Goal: Transaction & Acquisition: Purchase product/service

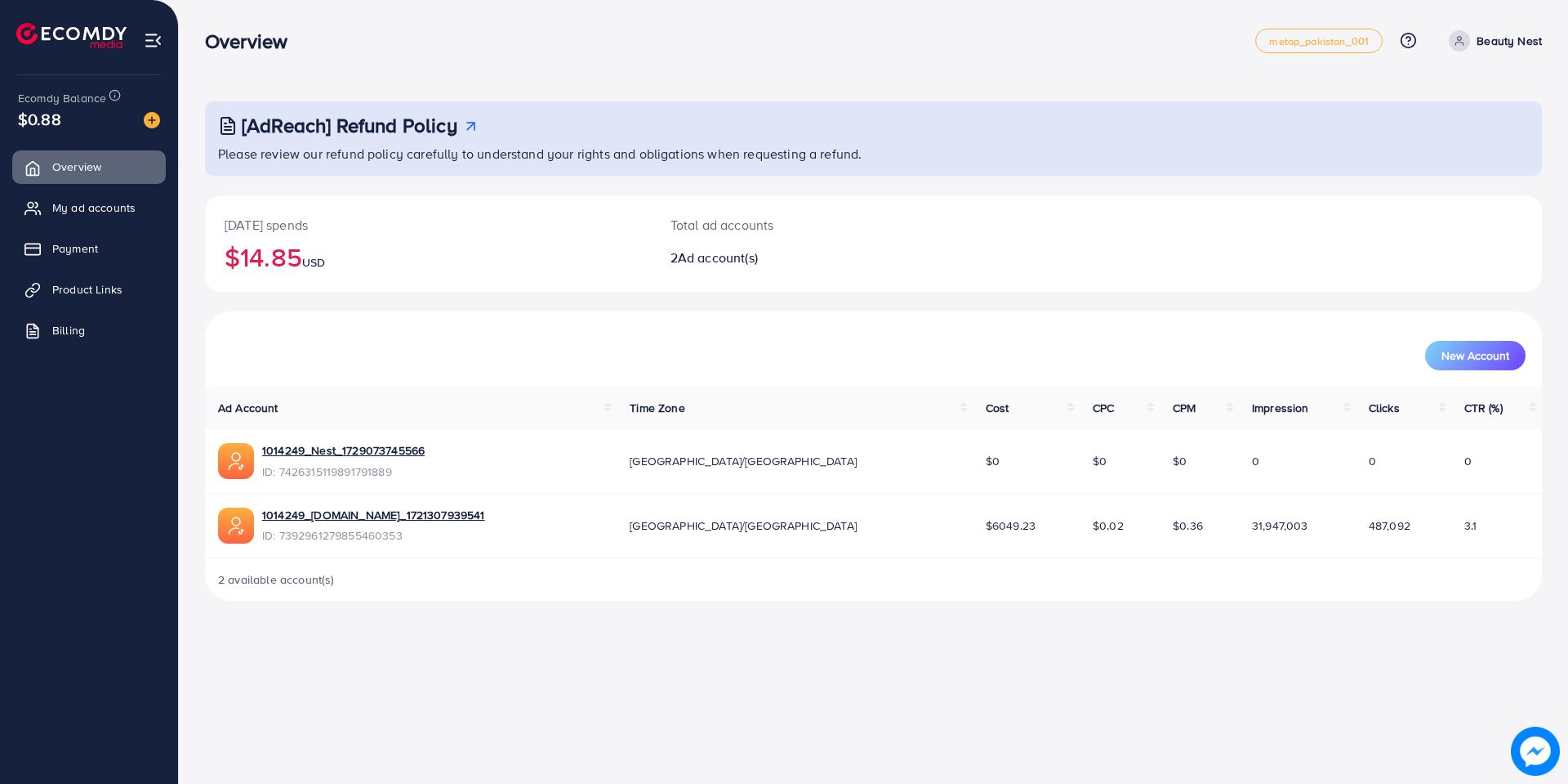
click at [157, 124] on img at bounding box center [152, 120] width 16 height 16
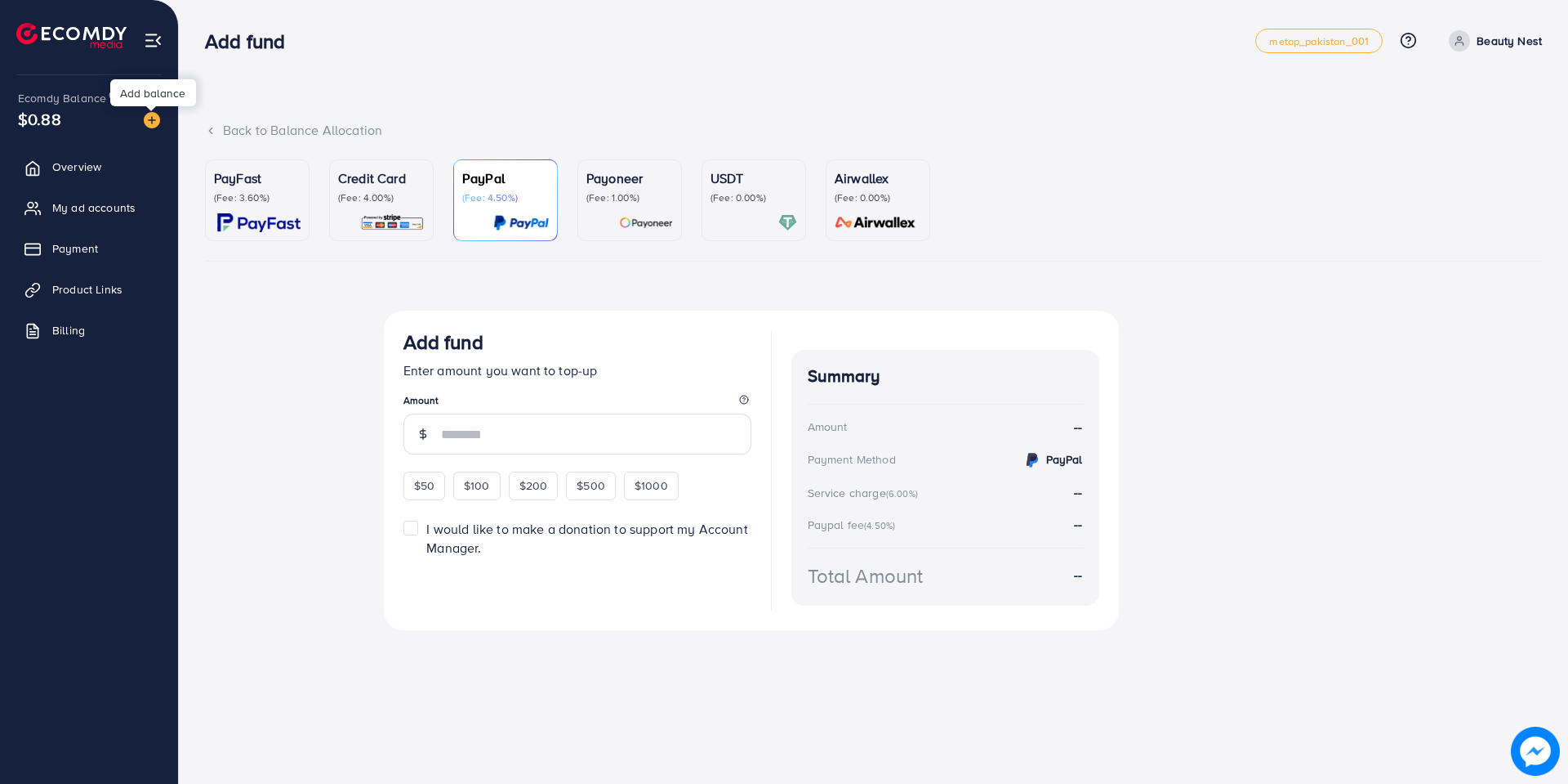
click at [154, 126] on img at bounding box center [152, 120] width 16 height 16
click at [645, 202] on p "(Fee: 1.00%)" at bounding box center [630, 198] width 87 height 13
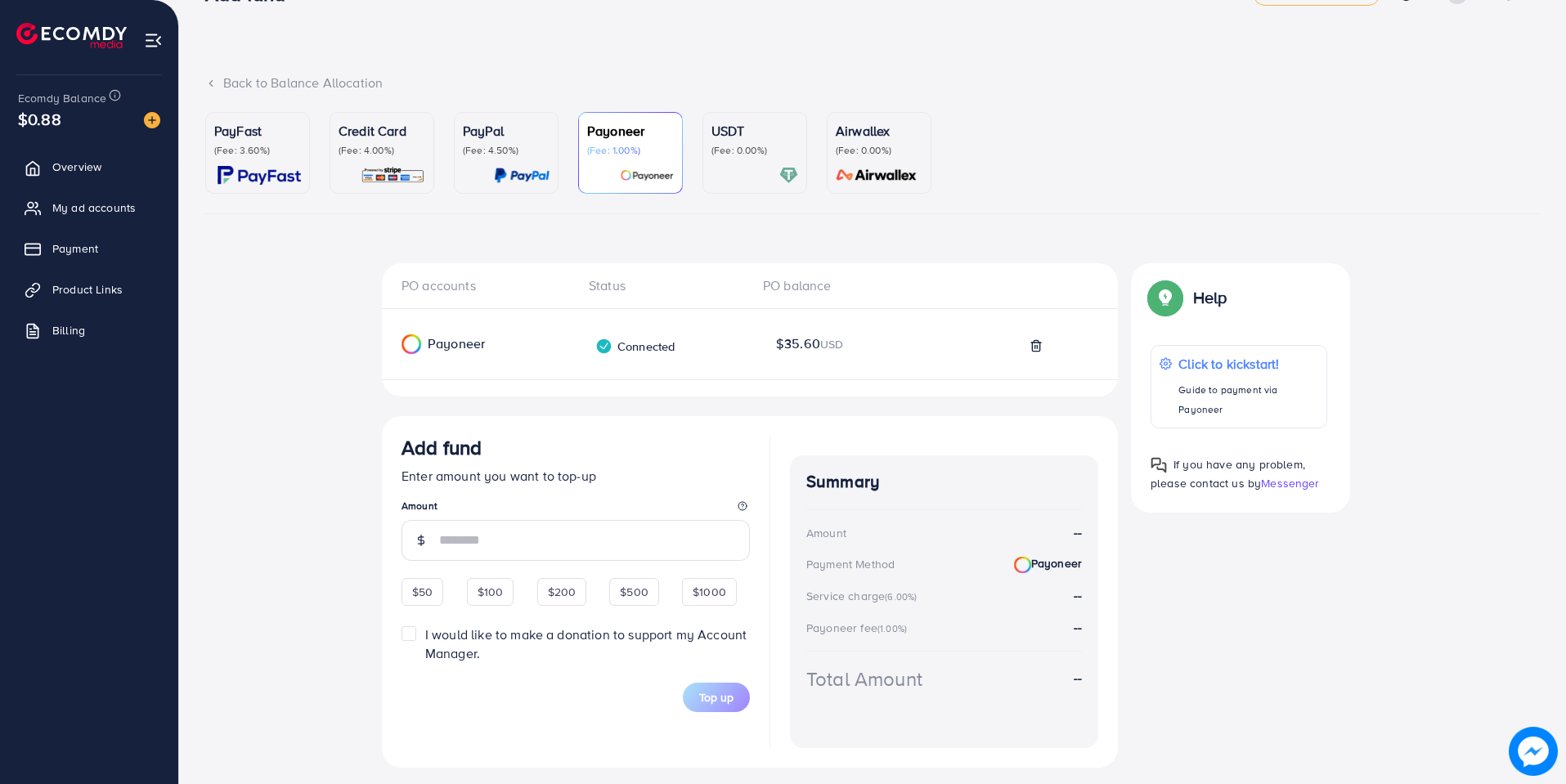
scroll to position [50, 0]
click at [382, 160] on div "Credit Card (Fee: 4.00%)" at bounding box center [381, 149] width 87 height 64
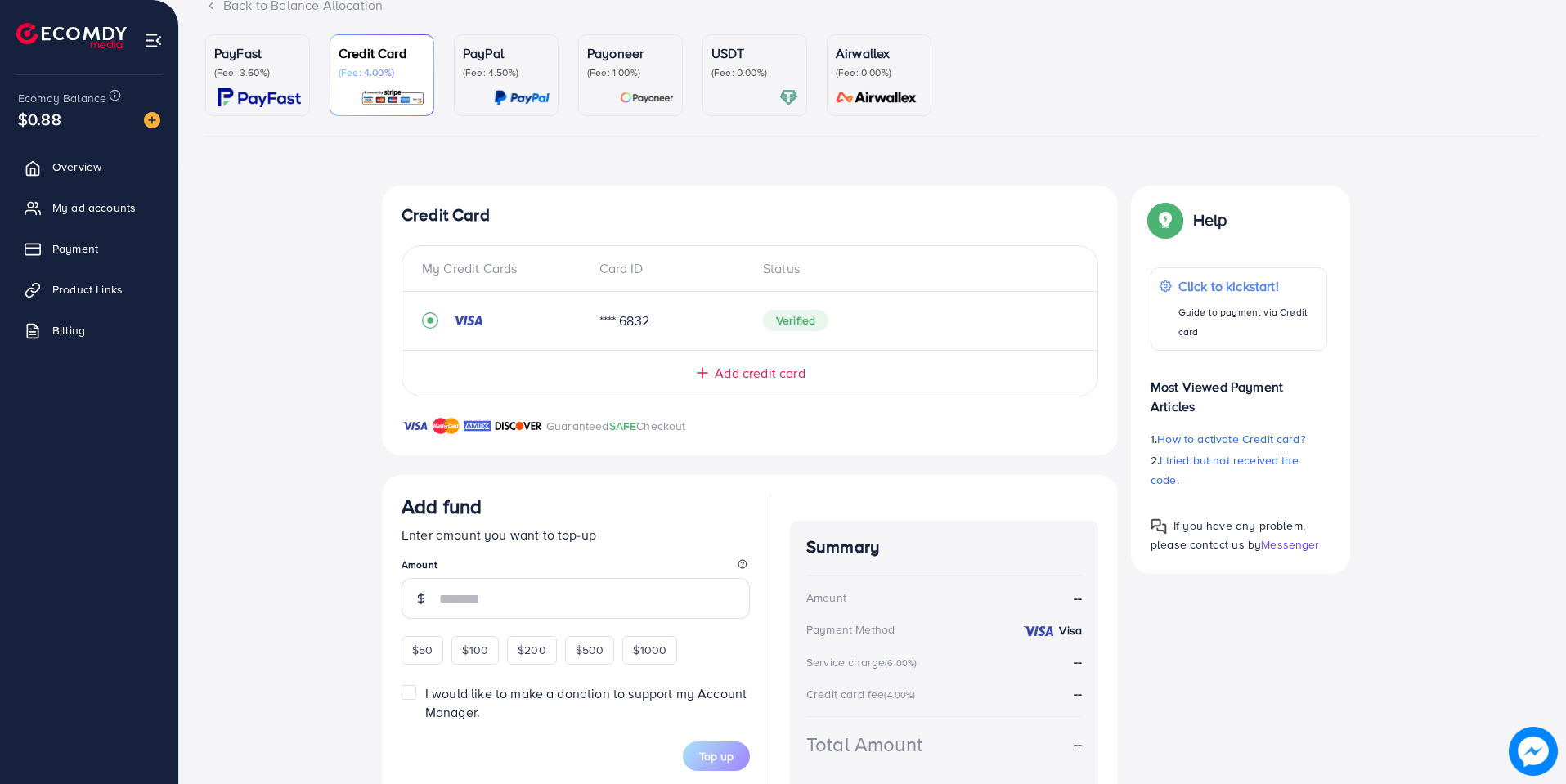
scroll to position [148, 0]
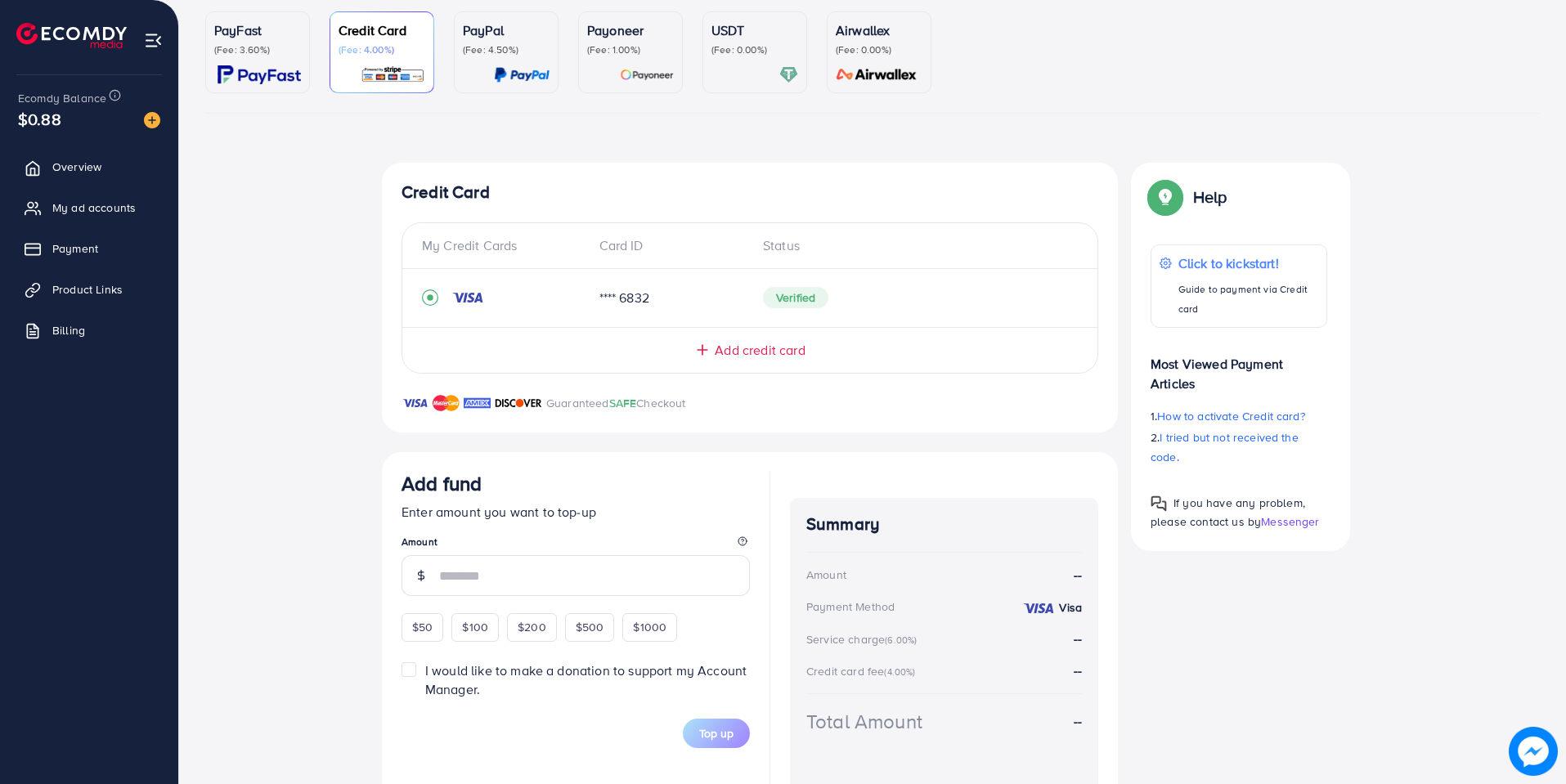
click at [749, 61] on div "USDT (Fee: 0.00%)" at bounding box center [755, 52] width 87 height 64
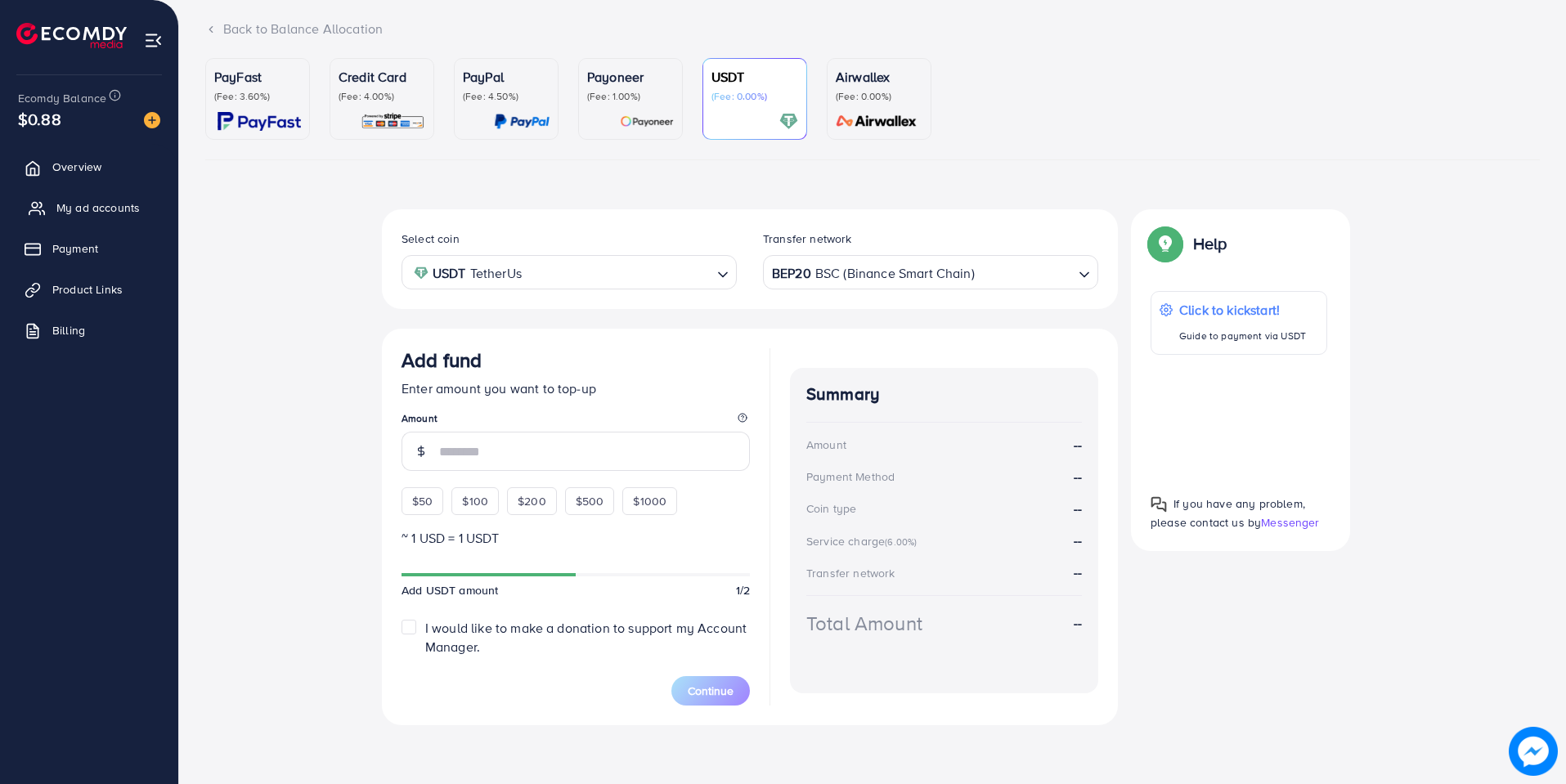
click at [97, 209] on span "My ad accounts" at bounding box center [98, 208] width 83 height 16
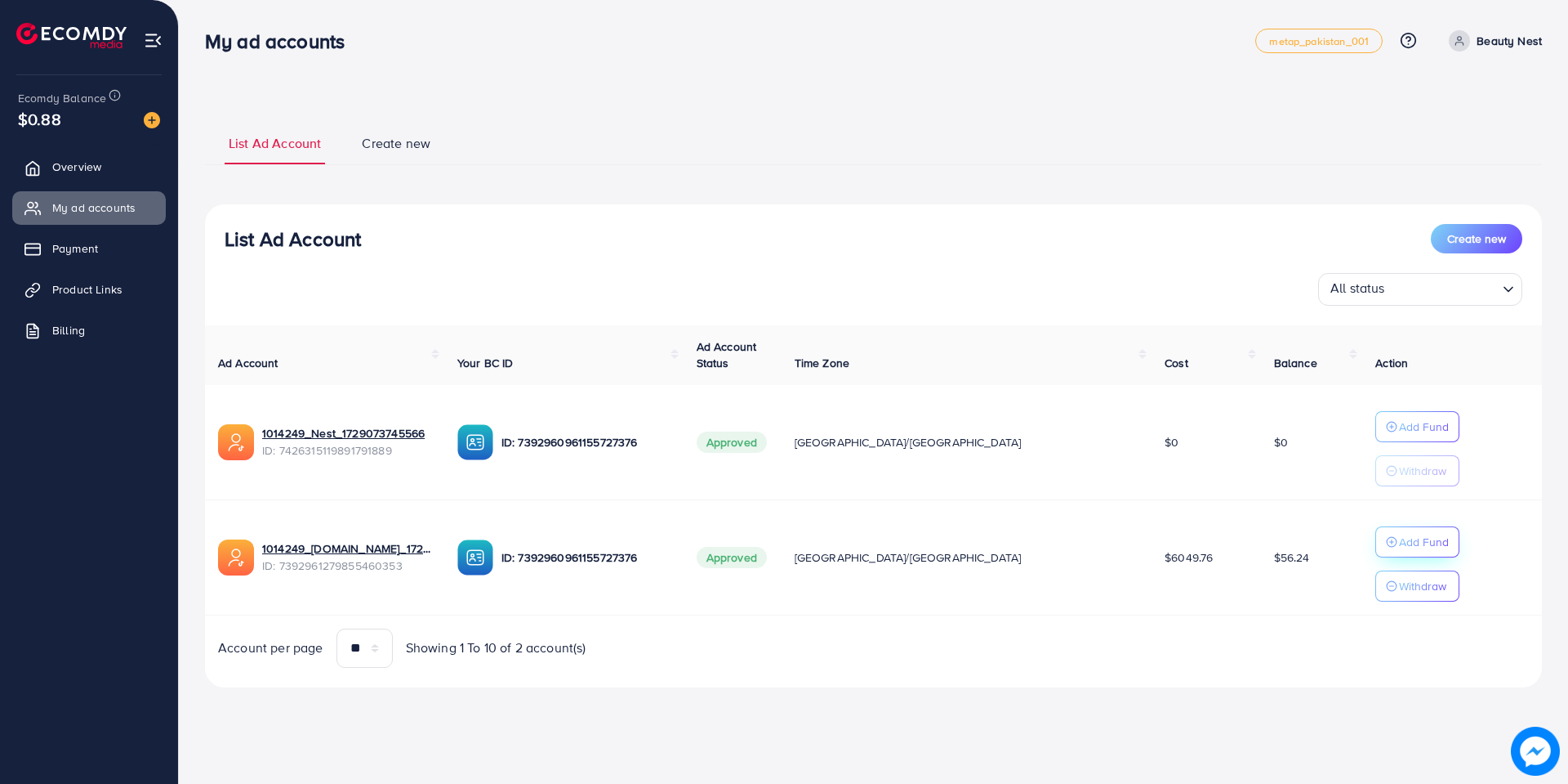
click at [1400, 437] on p "Add Fund" at bounding box center [1424, 427] width 50 height 20
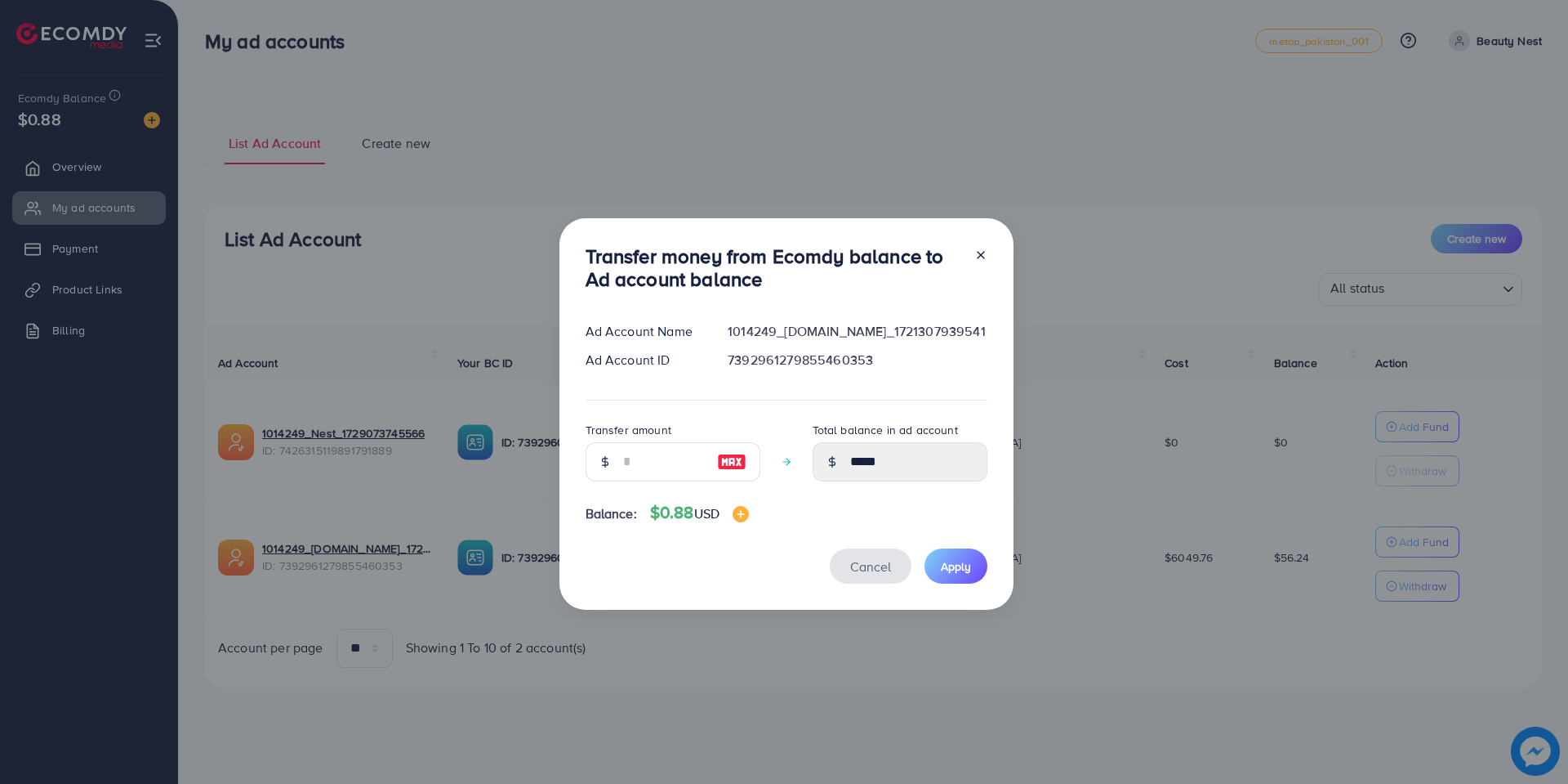
click at [881, 575] on span "Cancel" at bounding box center [871, 567] width 41 height 18
